Goal: Transaction & Acquisition: Purchase product/service

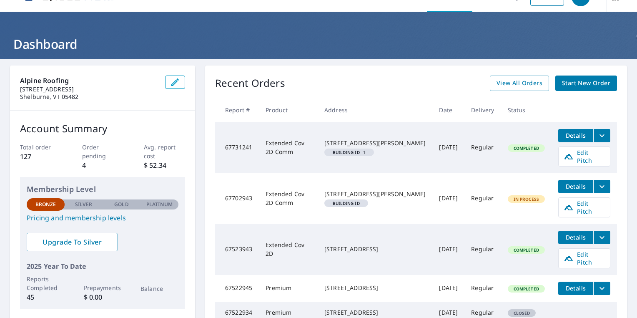
scroll to position [6, 0]
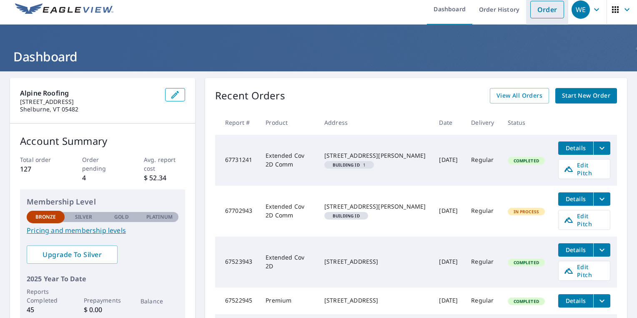
click at [542, 9] on link "Order" at bounding box center [547, 10] width 34 height 18
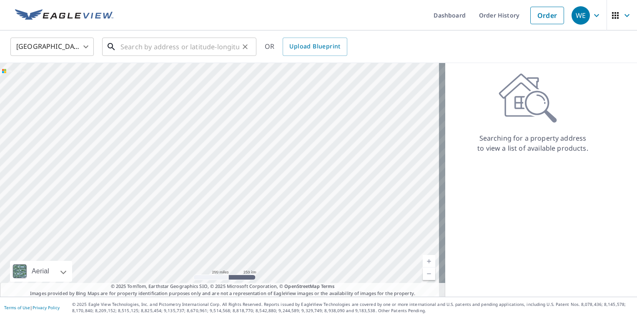
click at [132, 50] on input "text" at bounding box center [180, 46] width 119 height 23
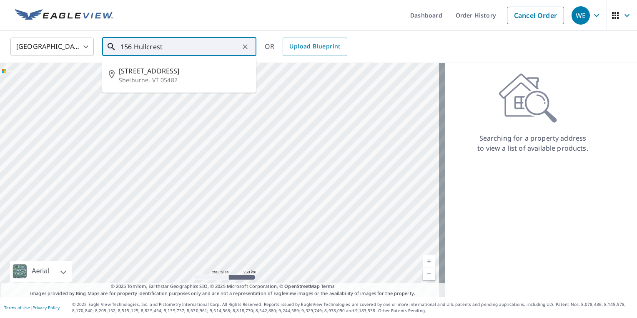
click at [136, 75] on span "[STREET_ADDRESS]" at bounding box center [184, 71] width 131 height 10
type input "[STREET_ADDRESS][PERSON_NAME]"
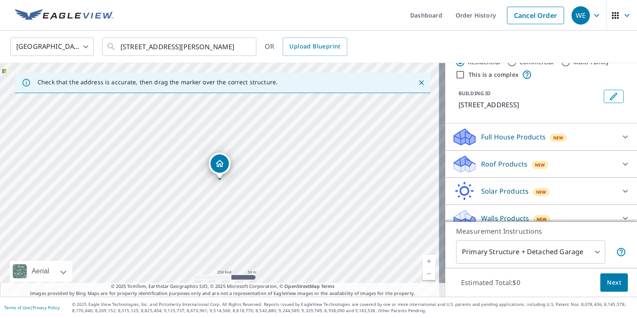
scroll to position [26, 0]
click at [482, 167] on p "Roof Products" at bounding box center [504, 163] width 46 height 10
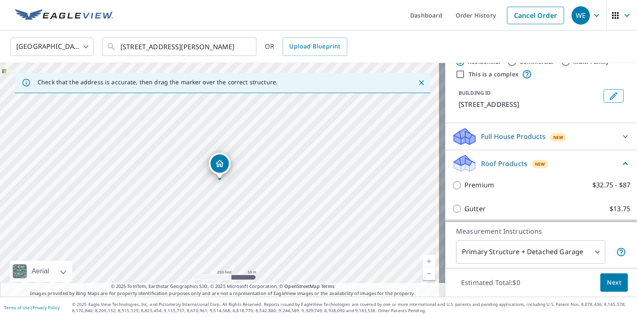
click at [452, 189] on input "Premium $32.75 - $87" at bounding box center [458, 185] width 13 height 10
checkbox input "true"
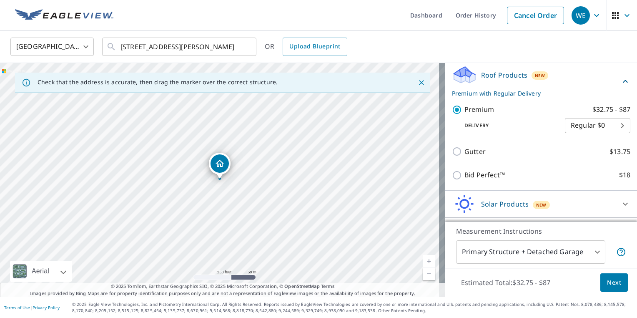
scroll to position [137, 0]
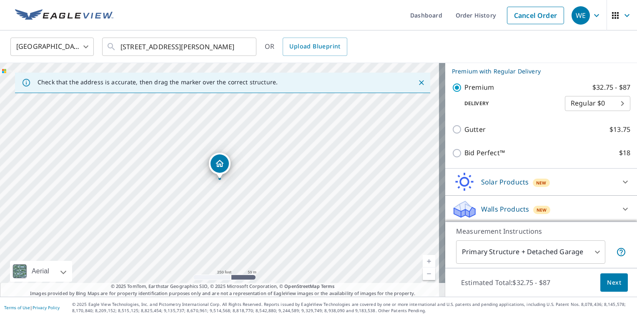
click at [601, 287] on button "Next" at bounding box center [615, 282] width 28 height 19
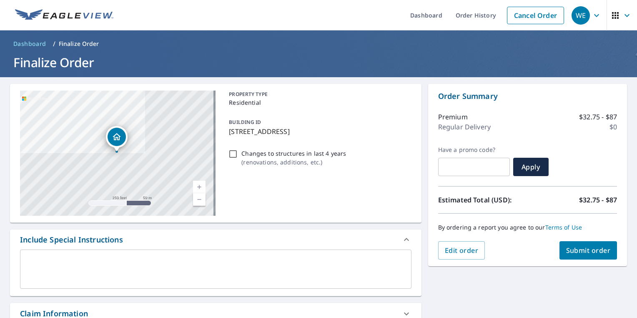
click at [577, 251] on span "Submit order" at bounding box center [588, 250] width 45 height 9
checkbox input "true"
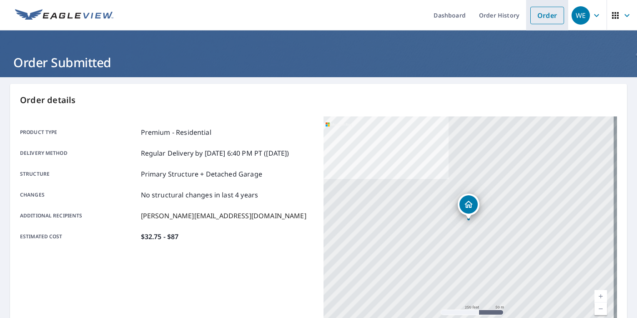
click at [547, 14] on link "Order" at bounding box center [547, 16] width 34 height 18
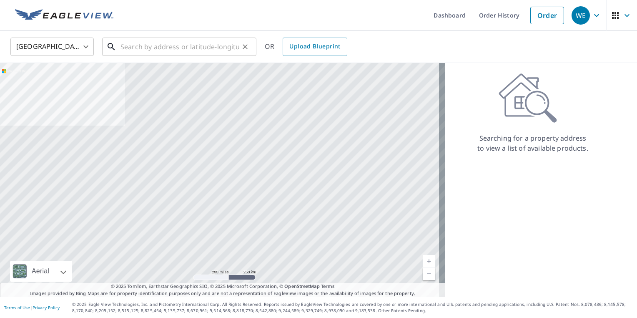
click at [130, 49] on input "text" at bounding box center [180, 46] width 119 height 23
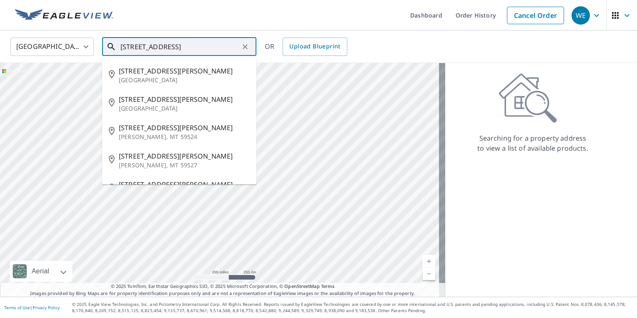
click at [142, 78] on p "[GEOGRAPHIC_DATA]" at bounding box center [184, 80] width 131 height 8
type input "[STREET_ADDRESS][PERSON_NAME]"
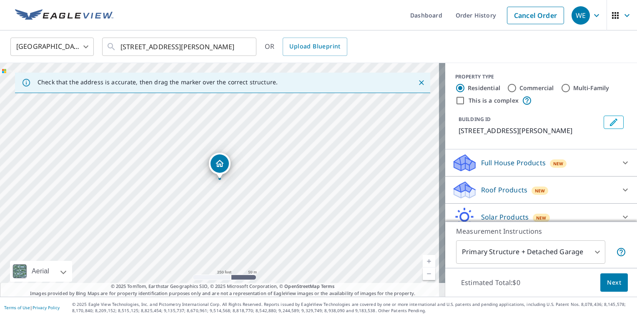
click at [489, 195] on p "Roof Products" at bounding box center [504, 190] width 46 height 10
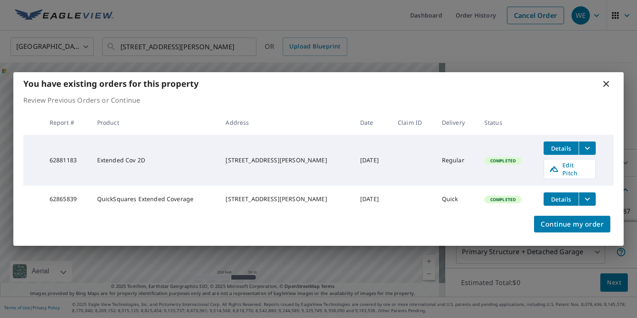
click at [605, 88] on icon at bounding box center [606, 84] width 10 height 10
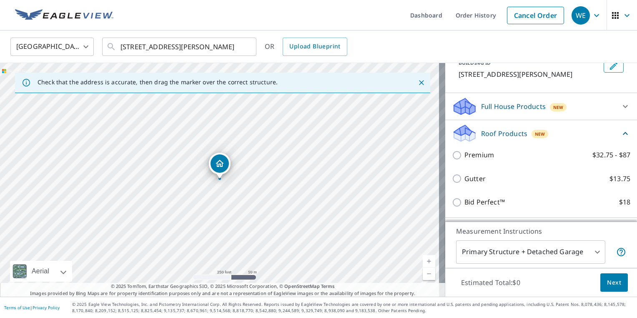
scroll to position [73, 0]
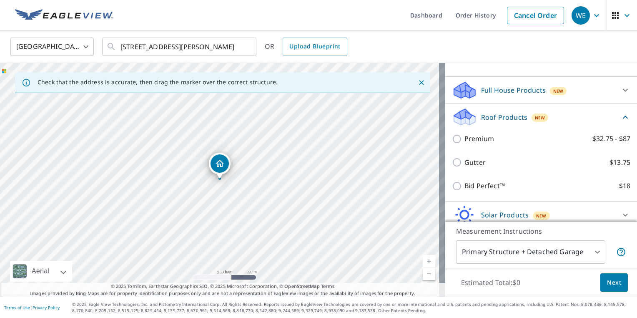
click at [452, 144] on input "Premium $32.75 - $87" at bounding box center [458, 139] width 13 height 10
checkbox input "true"
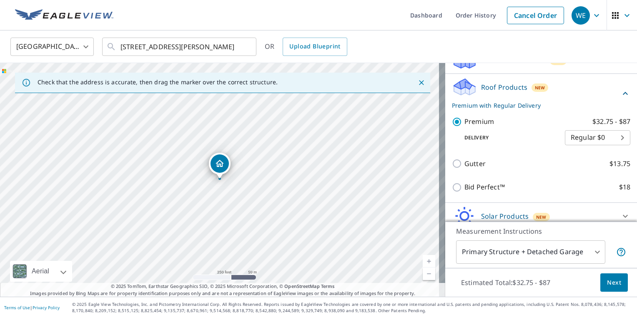
scroll to position [147, 0]
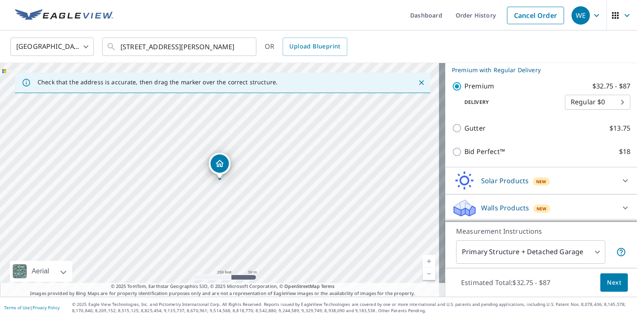
click at [604, 288] on button "Next" at bounding box center [615, 282] width 28 height 19
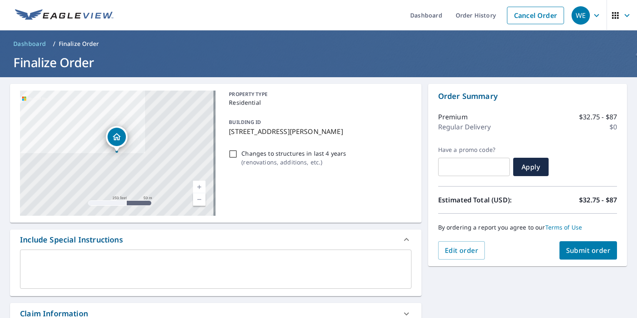
click at [572, 249] on span "Submit order" at bounding box center [588, 250] width 45 height 9
checkbox input "true"
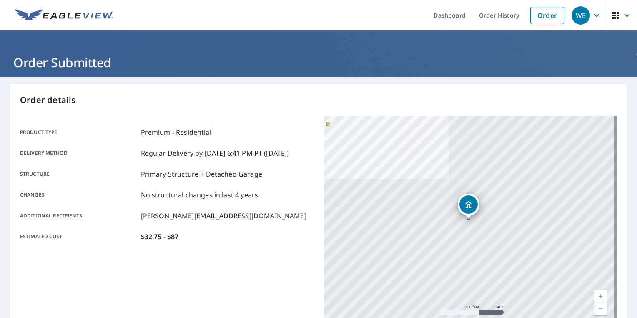
click at [579, 16] on div "WE" at bounding box center [581, 15] width 18 height 18
